Goal: Check status: Check status

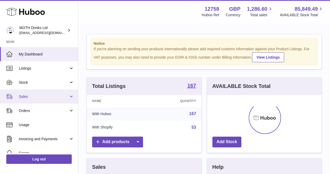
scroll to position [82, 114]
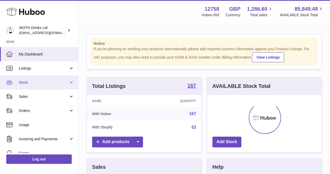
click at [28, 86] on link "Stock" at bounding box center [39, 82] width 78 height 14
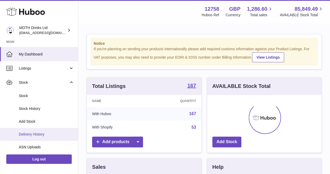
click at [51, 134] on span "Delivery History" at bounding box center [46, 134] width 55 height 5
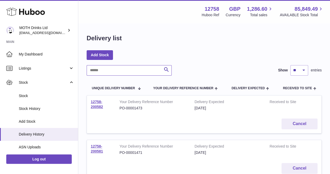
click at [103, 69] on input "text" at bounding box center [129, 70] width 85 height 10
paste input "**********"
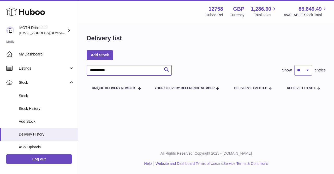
drag, startPoint x: 123, startPoint y: 67, endPoint x: 95, endPoint y: 66, distance: 28.8
click at [95, 66] on input "**********" at bounding box center [129, 70] width 85 height 10
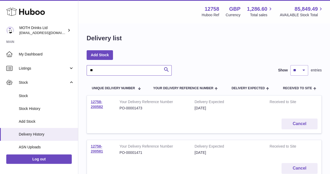
type input "*"
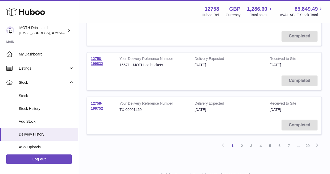
scroll to position [417, 0]
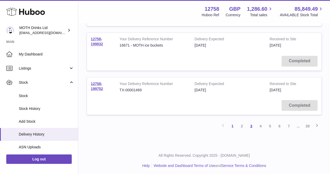
click at [251, 125] on link "3" at bounding box center [251, 125] width 9 height 9
click at [259, 123] on link "4" at bounding box center [260, 125] width 9 height 9
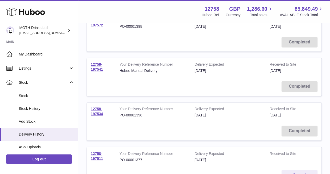
scroll to position [346, 0]
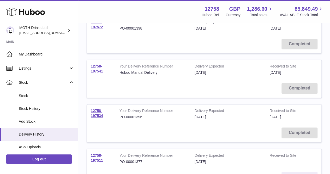
click at [99, 68] on link "12758-197541" at bounding box center [97, 68] width 12 height 9
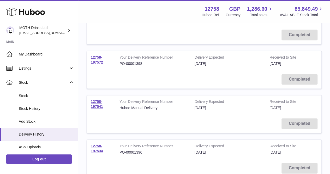
scroll to position [309, 0]
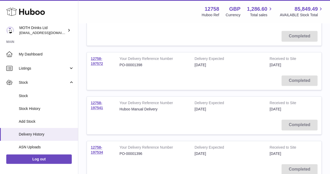
click at [96, 59] on td "12758-197572" at bounding box center [101, 61] width 29 height 19
click at [96, 63] on link "12758-197572" at bounding box center [97, 60] width 12 height 9
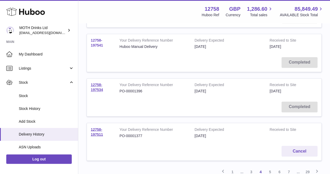
scroll to position [372, 0]
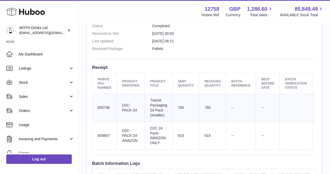
scroll to position [142, 0]
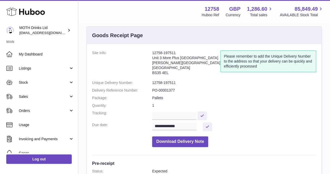
scroll to position [7, 0]
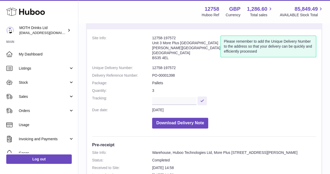
scroll to position [24, 0]
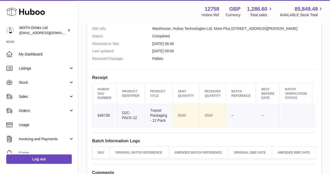
scroll to position [147, 0]
